Goal: Transaction & Acquisition: Purchase product/service

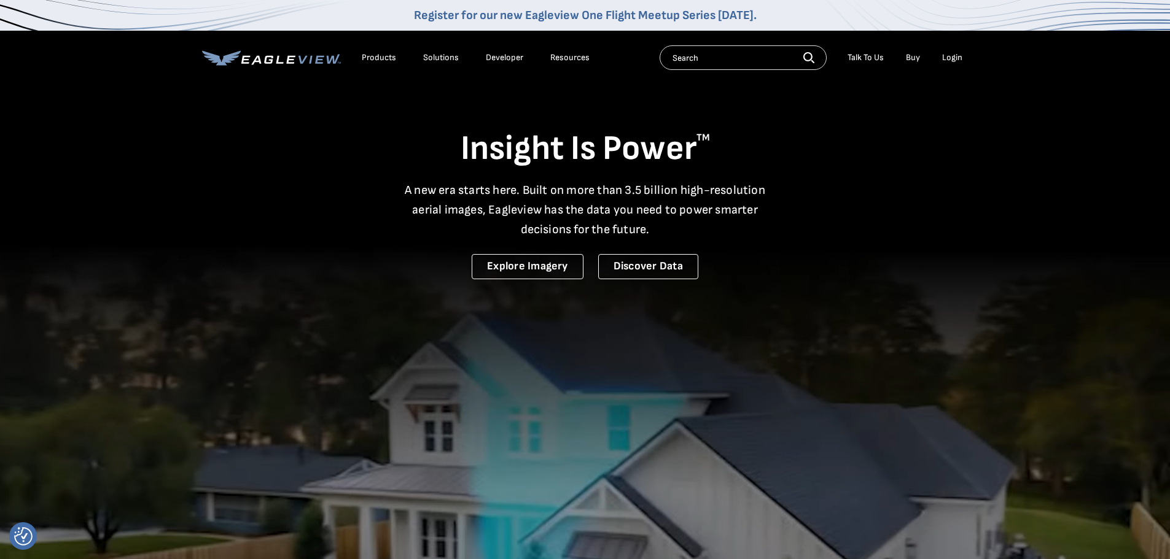
click at [949, 55] on div "Login" at bounding box center [952, 57] width 20 height 11
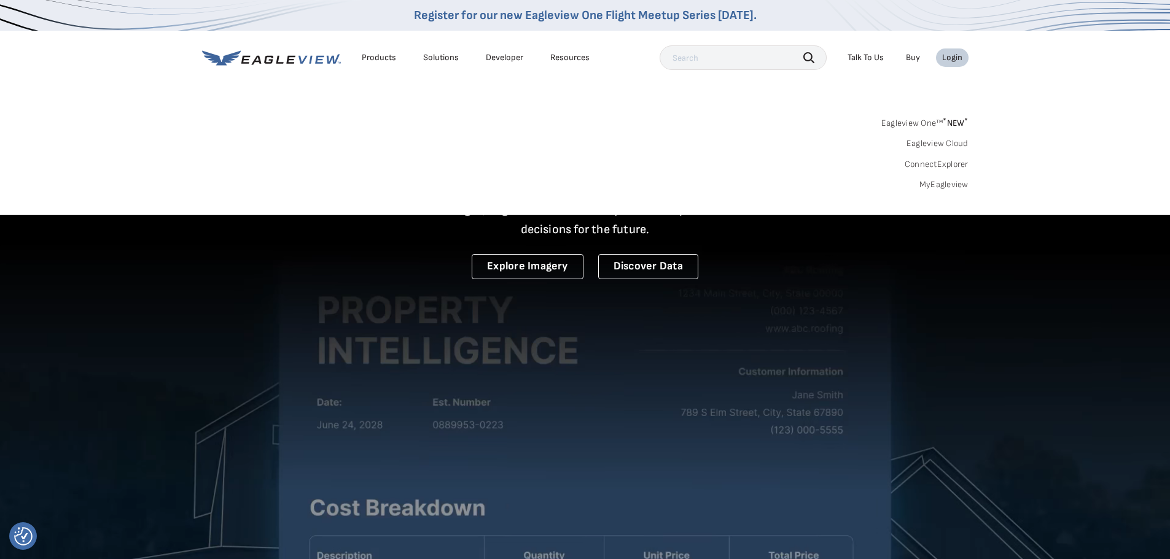
click at [949, 182] on link "MyEagleview" at bounding box center [943, 184] width 49 height 11
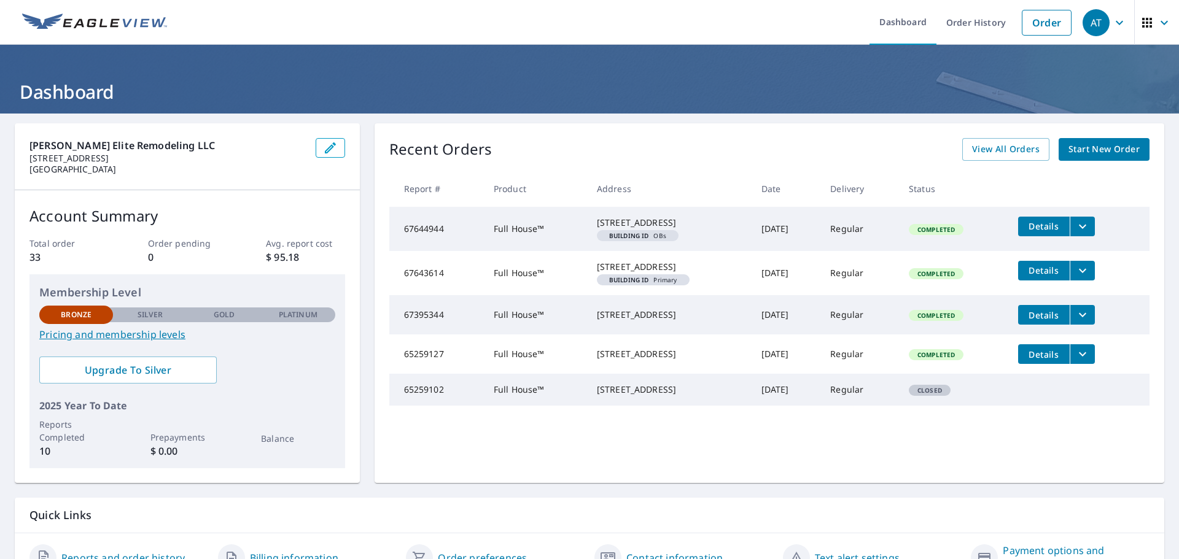
click at [1088, 154] on span "Start New Order" at bounding box center [1104, 149] width 71 height 15
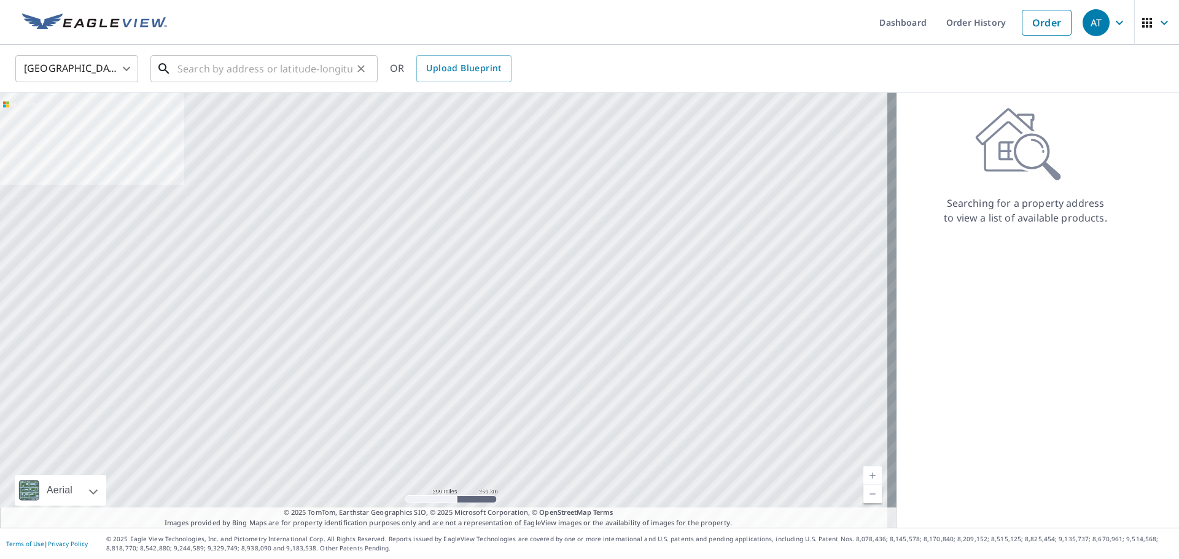
click at [298, 58] on input "text" at bounding box center [264, 69] width 175 height 34
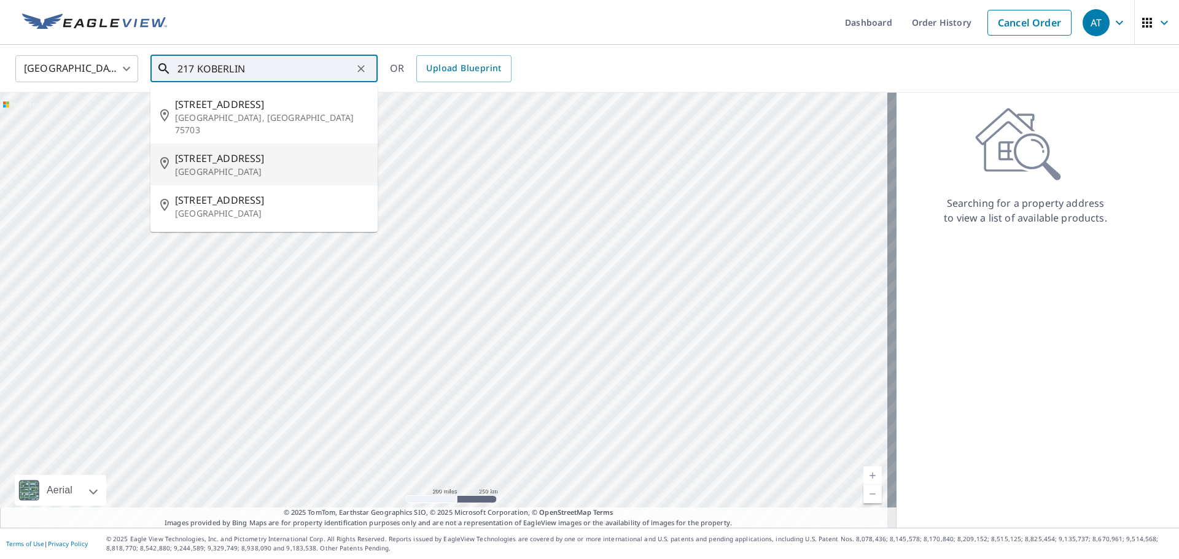
click at [293, 151] on span "212 Koberlin St" at bounding box center [271, 158] width 193 height 15
type input "212 Koberlin St San Angelo, TX 76903"
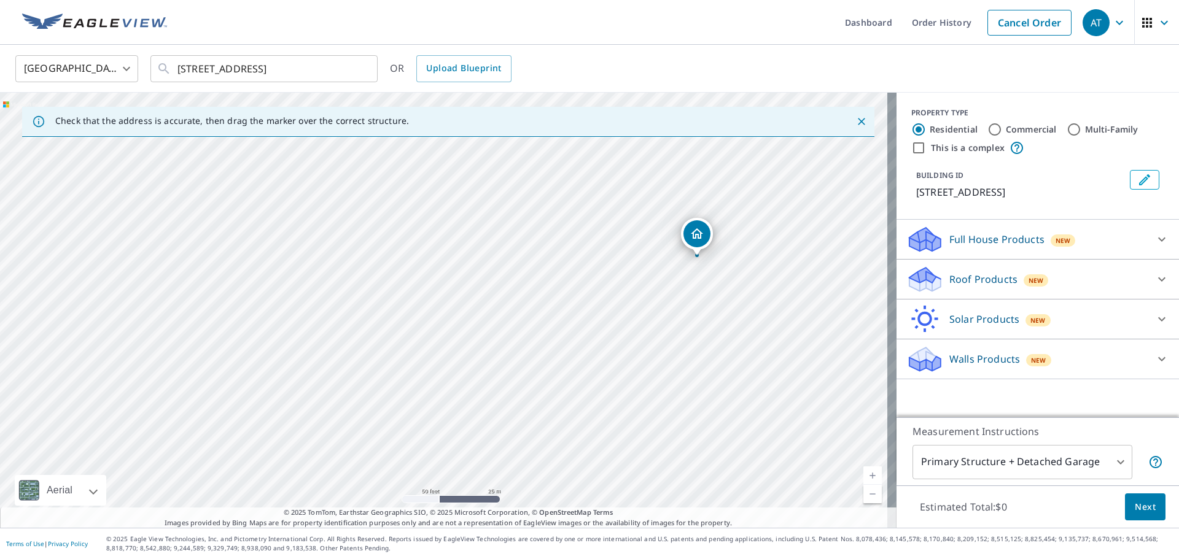
click at [770, 227] on div "212 Koberlin St San Angelo, TX 76903" at bounding box center [448, 310] width 897 height 435
click at [1123, 367] on div "Walls Products New" at bounding box center [1026, 359] width 241 height 29
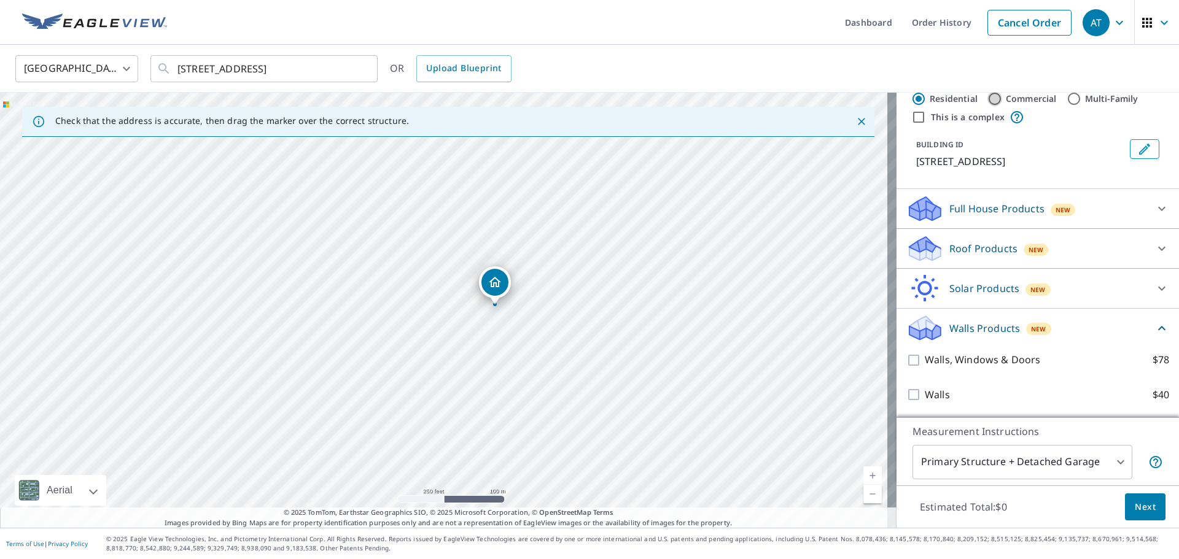
click at [991, 96] on input "Commercial" at bounding box center [995, 99] width 15 height 15
radio input "true"
type input "4"
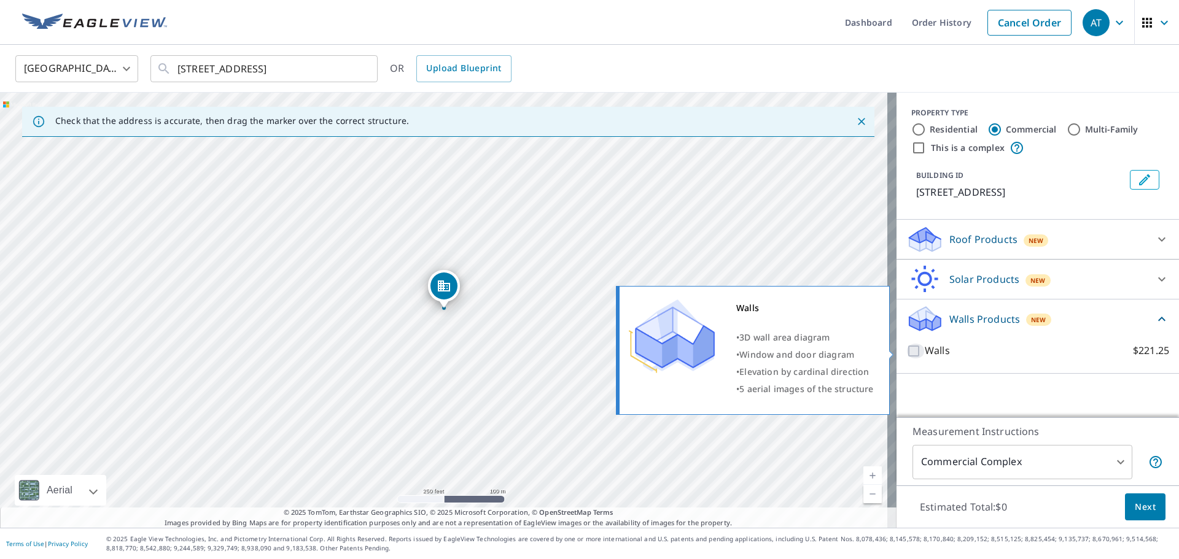
click at [906, 349] on input "Walls $221.25" at bounding box center [915, 351] width 18 height 15
checkbox input "true"
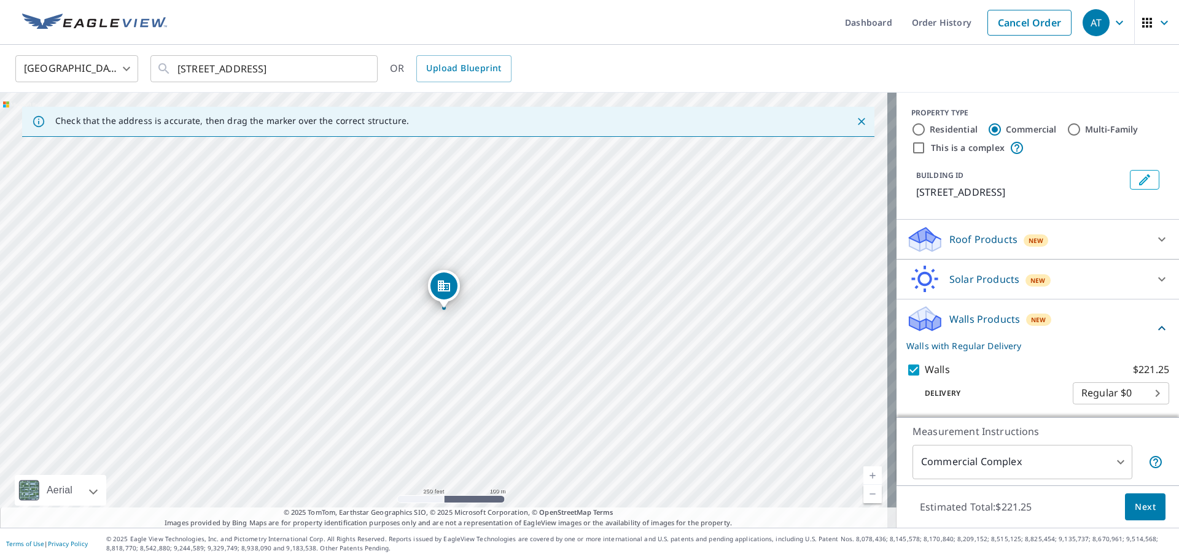
scroll to position [2, 0]
click at [912, 123] on input "Residential" at bounding box center [918, 127] width 15 height 15
radio input "true"
type input "1"
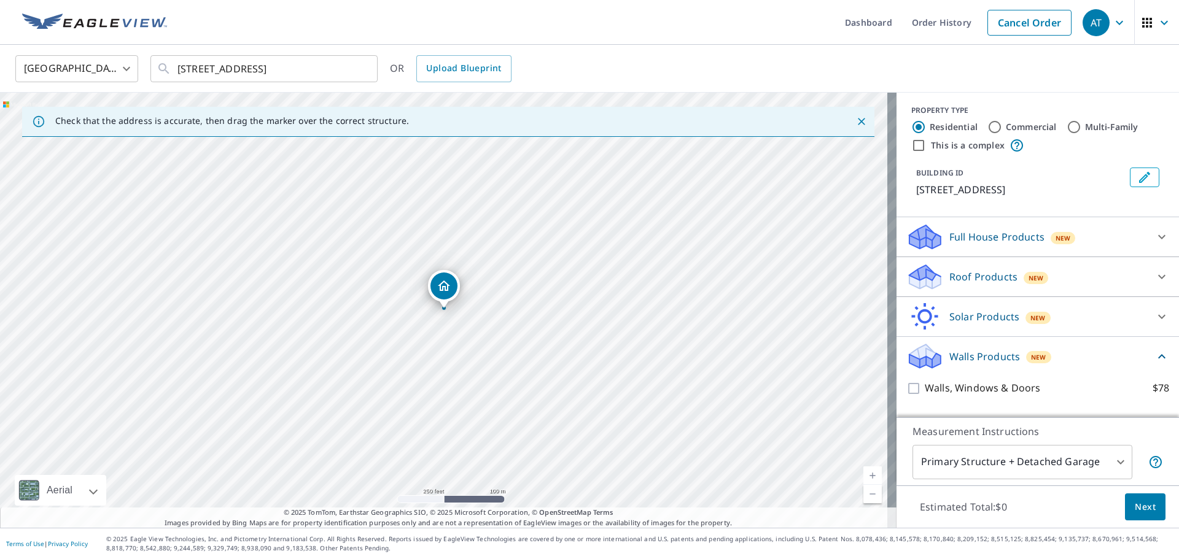
scroll to position [31, 0]
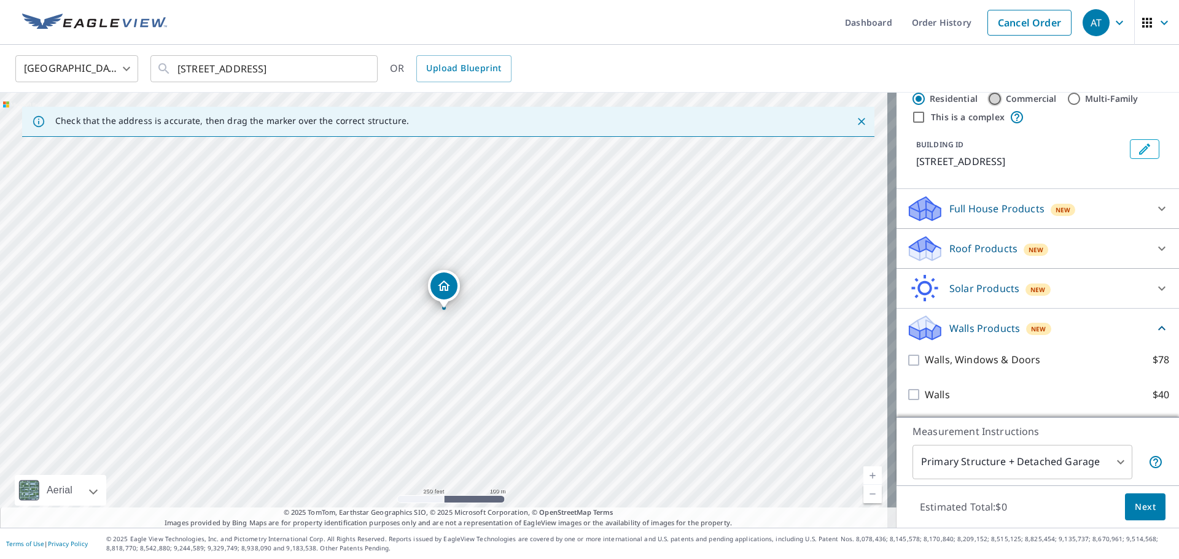
click at [989, 95] on input "Commercial" at bounding box center [995, 99] width 15 height 15
radio input "true"
type input "4"
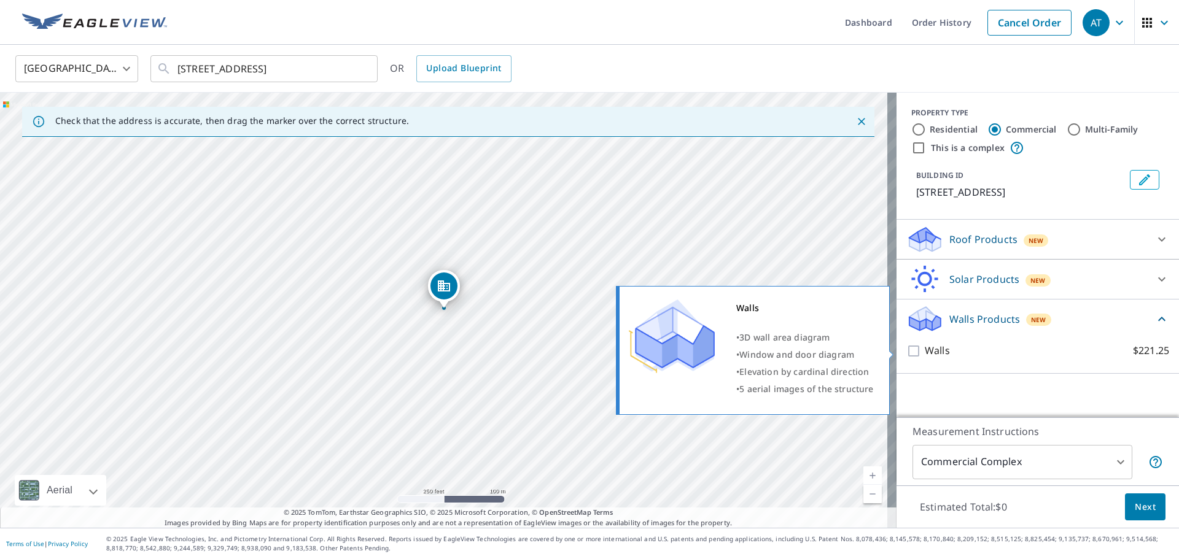
click at [906, 349] on input "Walls $221.25" at bounding box center [915, 351] width 18 height 15
checkbox input "true"
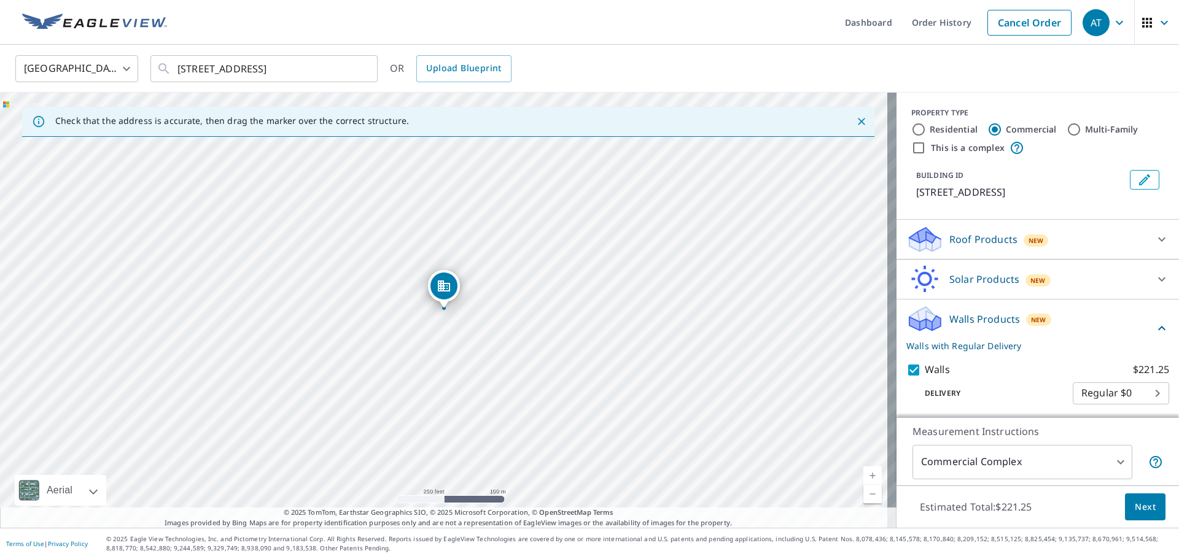
scroll to position [2, 0]
click at [1126, 389] on body "AT AT Dashboard Order History Cancel Order AT United States US ​ 212 Koberlin S…" at bounding box center [589, 279] width 1179 height 559
click at [1042, 376] on div at bounding box center [589, 279] width 1179 height 559
click at [1141, 508] on span "Next" at bounding box center [1145, 507] width 21 height 15
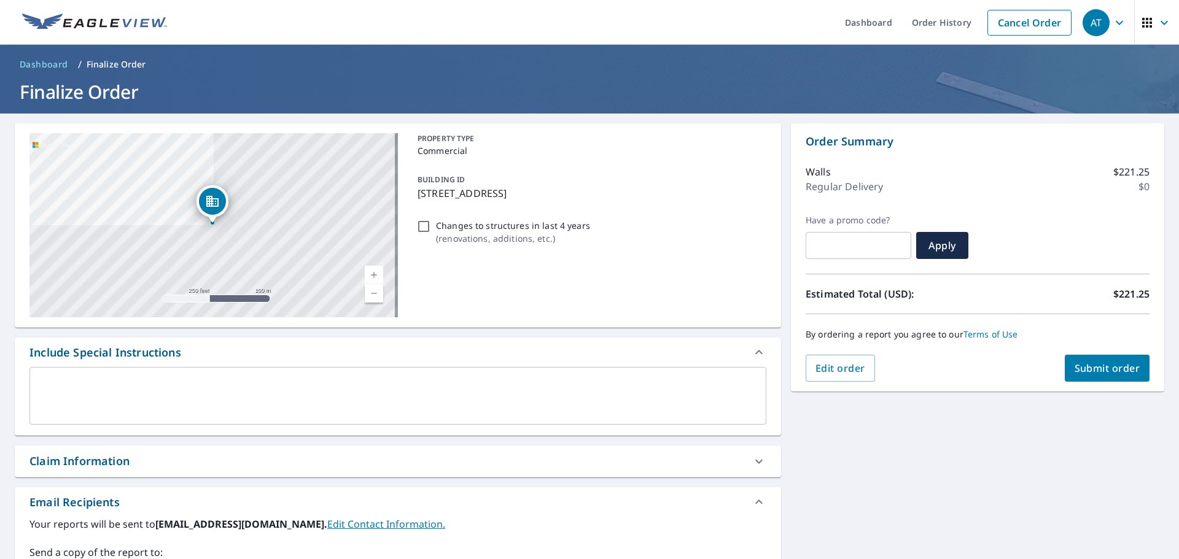
click at [422, 223] on input "Changes to structures in last 4 years ( renovations, additions, etc. )" at bounding box center [423, 226] width 15 height 15
checkbox input "true"
